Goal: Task Accomplishment & Management: Use online tool/utility

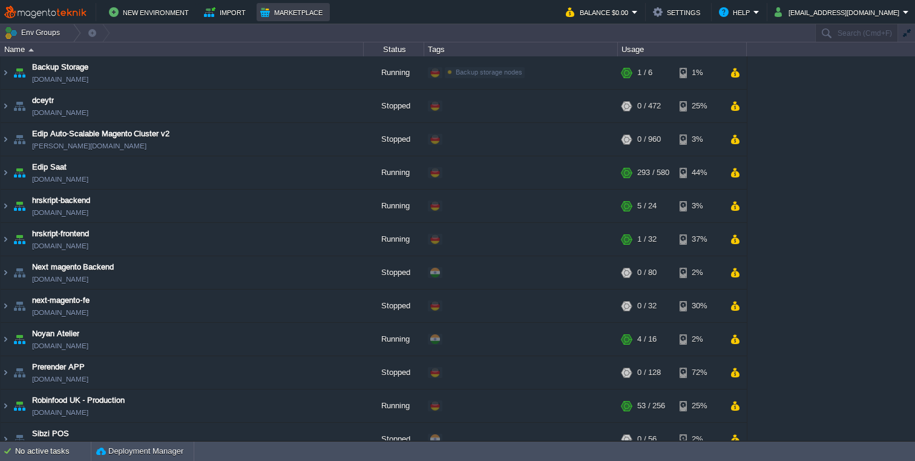
click at [287, 15] on button "Marketplace" at bounding box center [293, 12] width 66 height 15
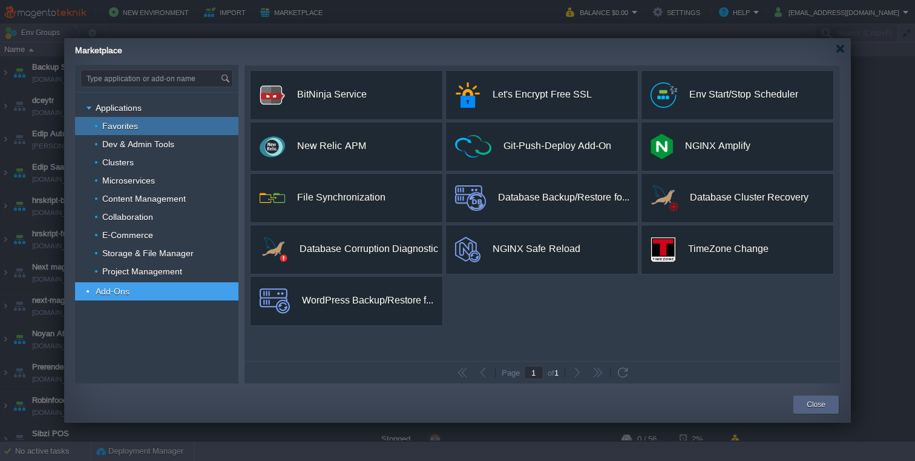
click at [160, 130] on div "Favorites" at bounding box center [156, 126] width 163 height 18
type input "Type application or add-on name"
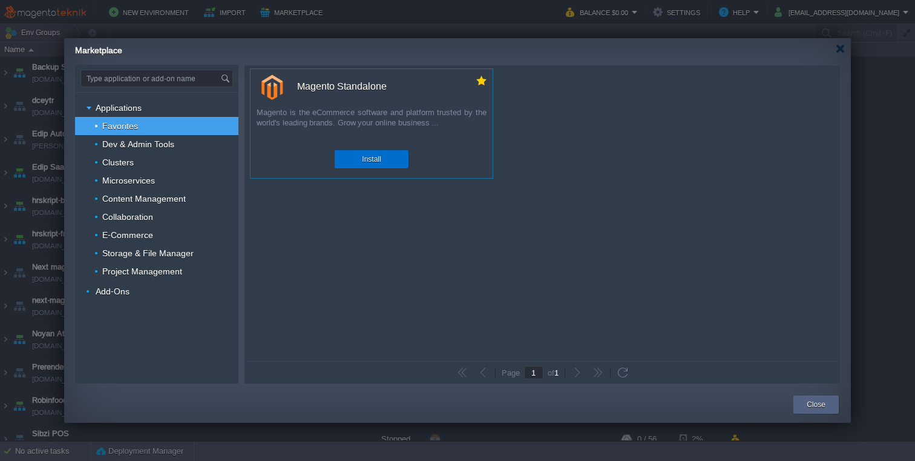
click at [364, 160] on button "Install" at bounding box center [371, 159] width 19 height 12
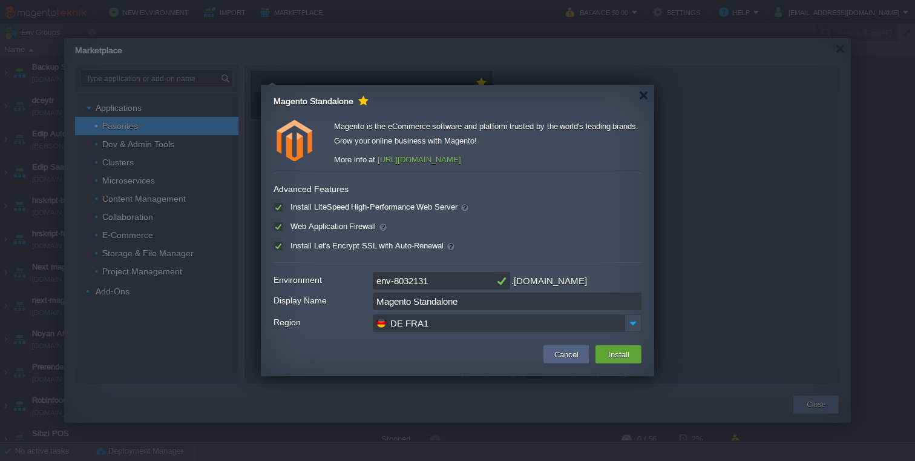
click at [454, 292] on input "Magento Standalone" at bounding box center [507, 301] width 269 height 18
click at [436, 281] on input "env-8032131" at bounding box center [433, 281] width 121 height 18
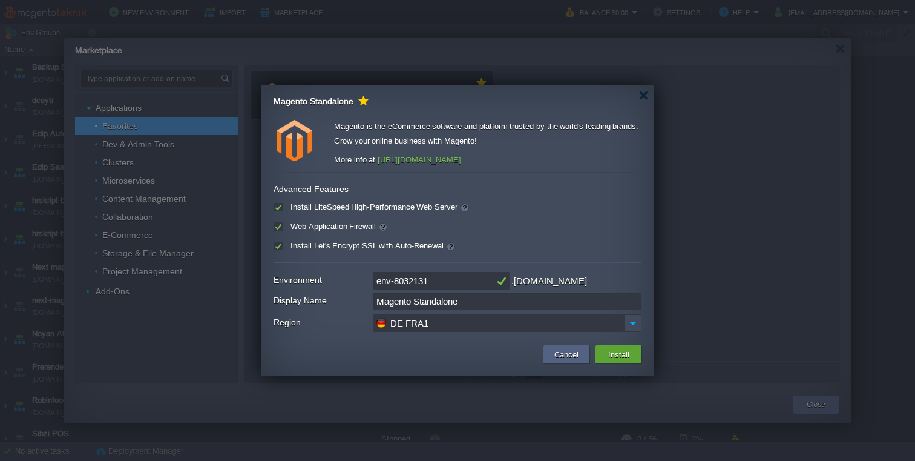
click at [436, 281] on input "env-8032131" at bounding box center [433, 281] width 121 height 18
type input "volans"
click at [491, 298] on input "Magento Standalone" at bounding box center [507, 301] width 269 height 18
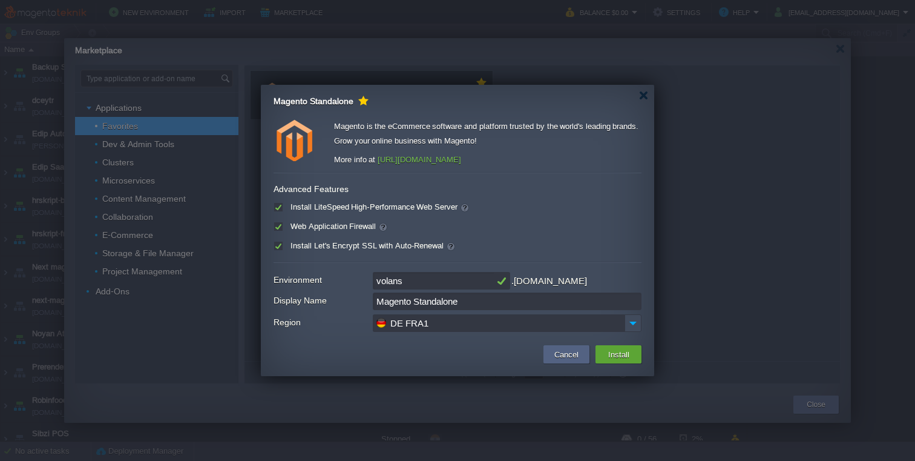
click at [491, 298] on input "Magento Standalone" at bounding box center [507, 301] width 269 height 18
type input "Volans Jewelry"
click at [294, 210] on label "Install LiteSpeed High-Performance Web Server" at bounding box center [378, 206] width 182 height 9
click at [281, 210] on input "checkbox" at bounding box center [278, 210] width 8 height 8
checkbox input "false"
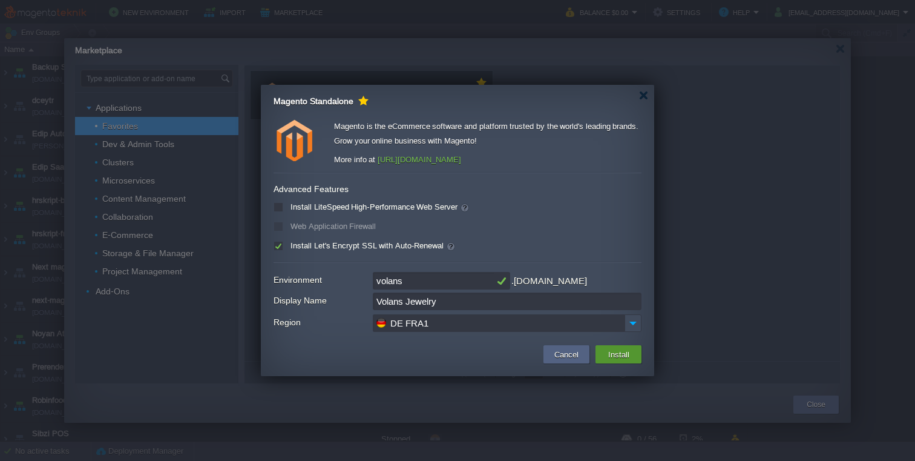
click at [614, 357] on button "Install" at bounding box center [619, 354] width 28 height 15
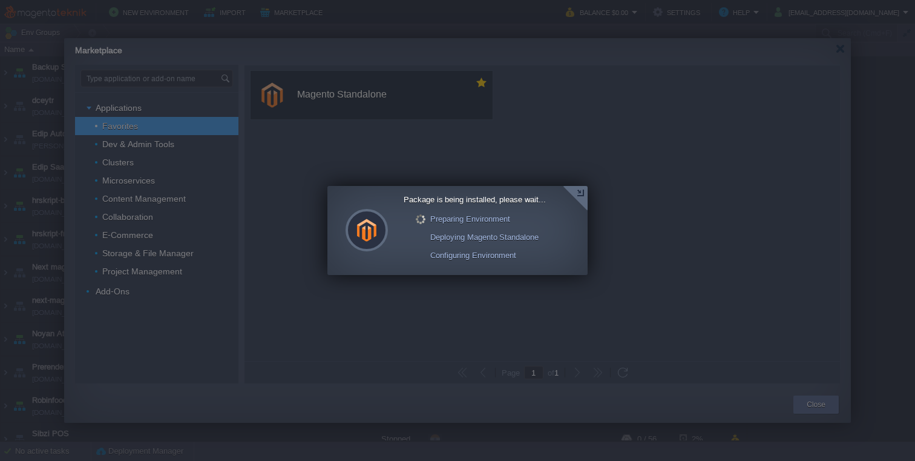
scroll to position [149, 0]
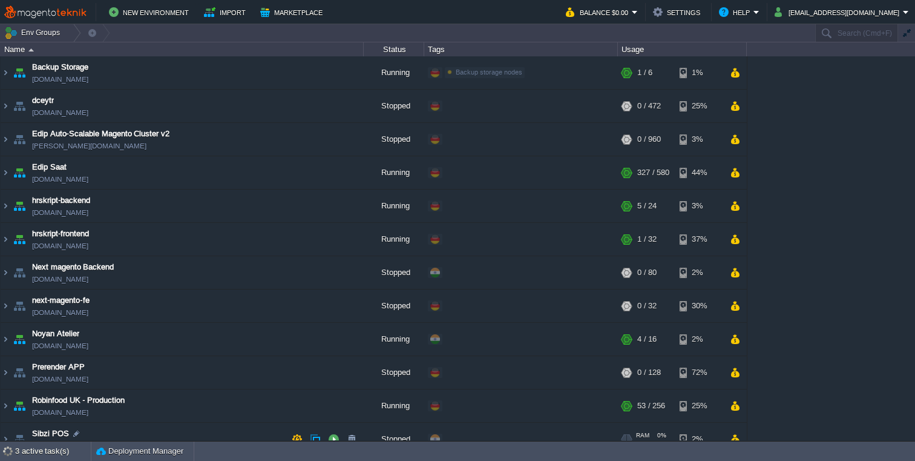
scroll to position [149, 0]
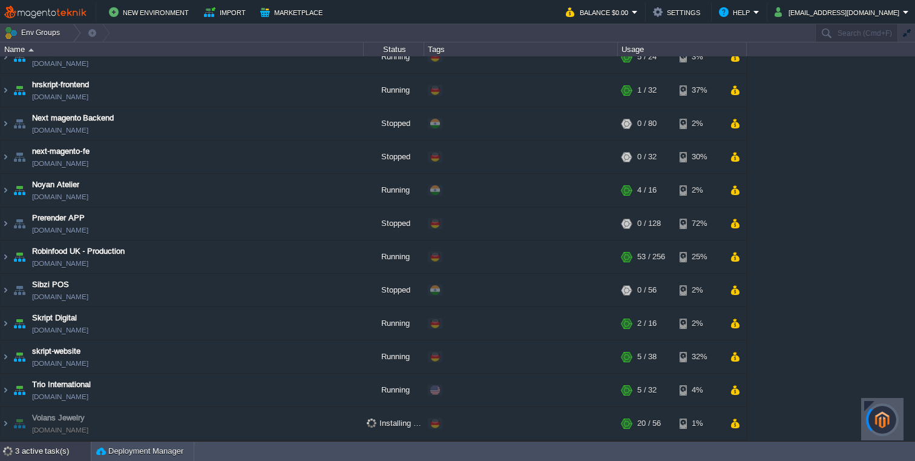
click at [33, 454] on div "3 active task(s)" at bounding box center [53, 450] width 76 height 19
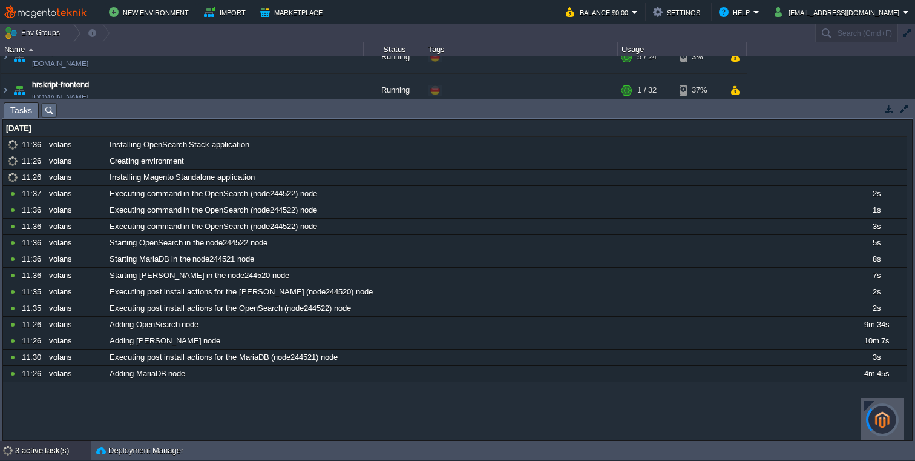
click at [891, 108] on button "button" at bounding box center [889, 108] width 11 height 11
